Goal: Task Accomplishment & Management: Manage account settings

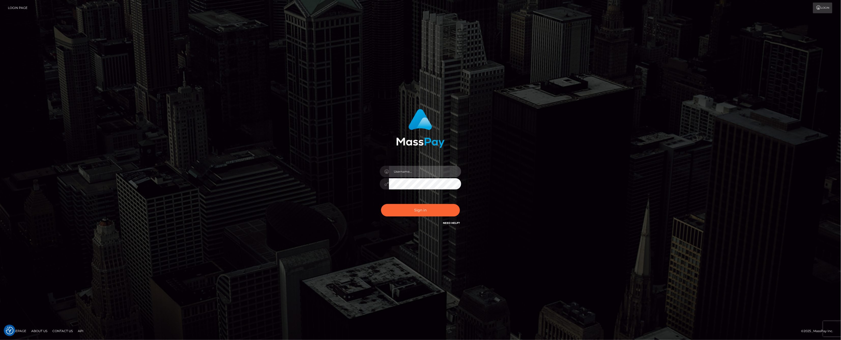
click at [434, 171] on input "text" at bounding box center [425, 171] width 72 height 11
type input "ashbil"
click at [426, 210] on button "Sign in" at bounding box center [420, 210] width 79 height 12
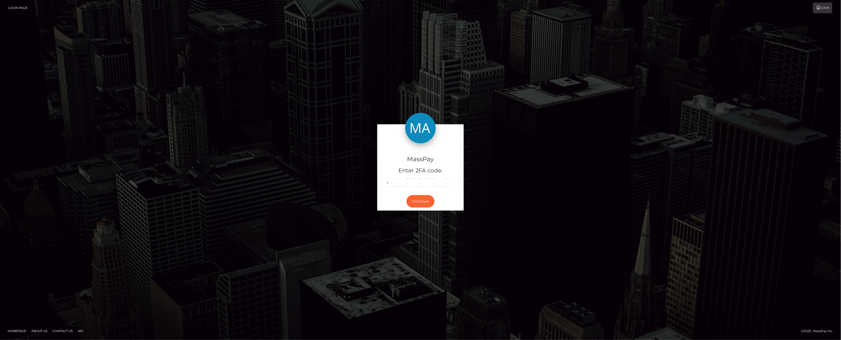
type input "9"
type input "2"
type input "0"
type input "3"
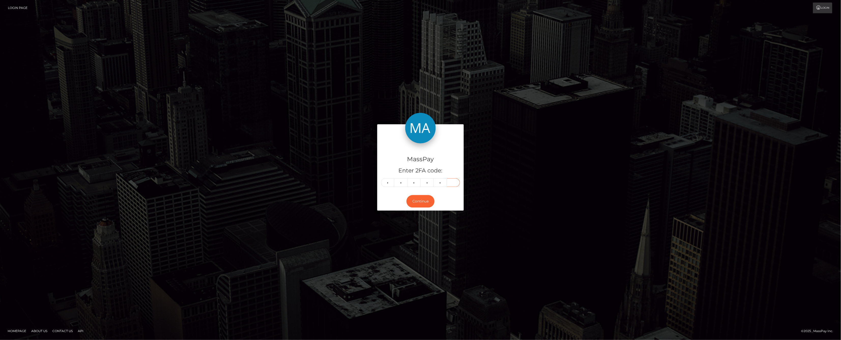
type input "7"
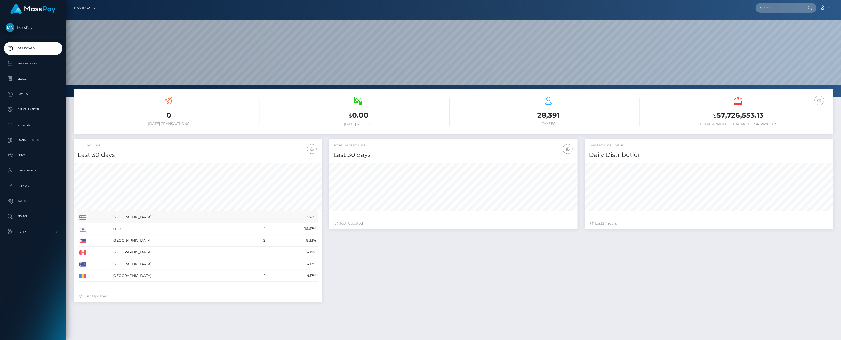
scroll to position [90, 248]
click at [28, 71] on ul "Dashboard Transactions Ledger Payees Cancellations Batches Links" at bounding box center [33, 140] width 66 height 196
click at [30, 76] on p "Ledger" at bounding box center [33, 79] width 54 height 8
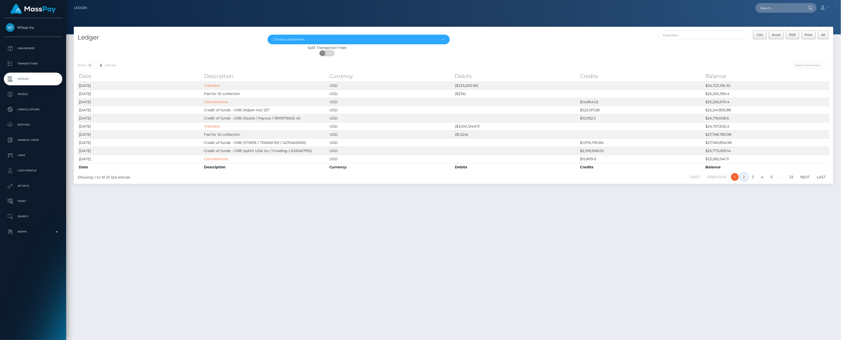
click at [746, 178] on link "2" at bounding box center [744, 177] width 8 height 8
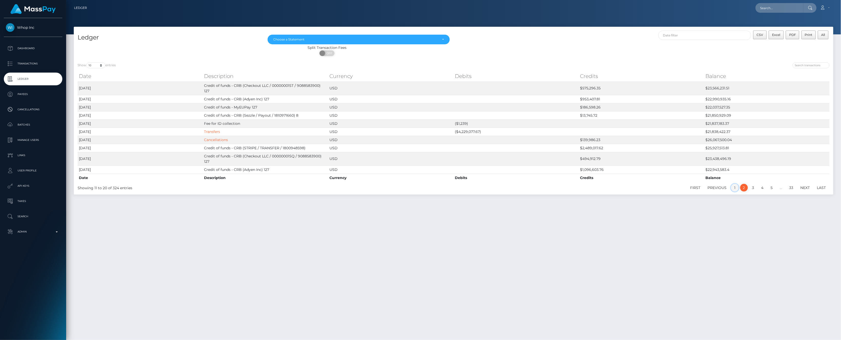
click at [734, 184] on link "1" at bounding box center [735, 188] width 8 height 8
